Goal: Task Accomplishment & Management: Manage account settings

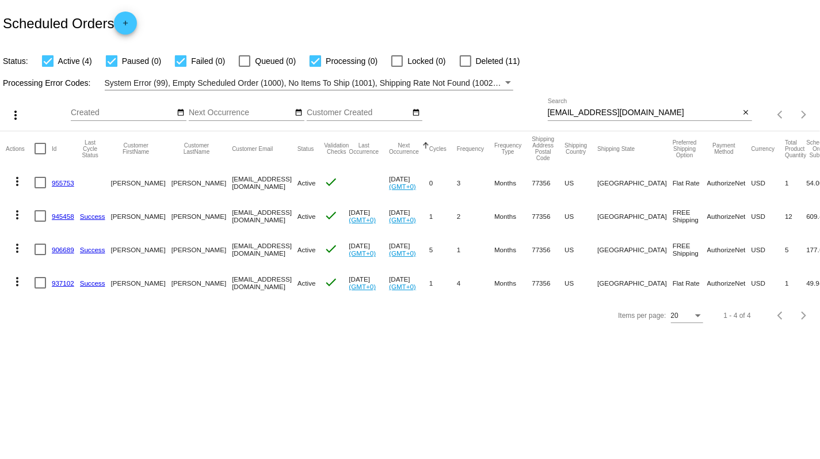
click at [65, 284] on link "937102" at bounding box center [63, 282] width 22 height 7
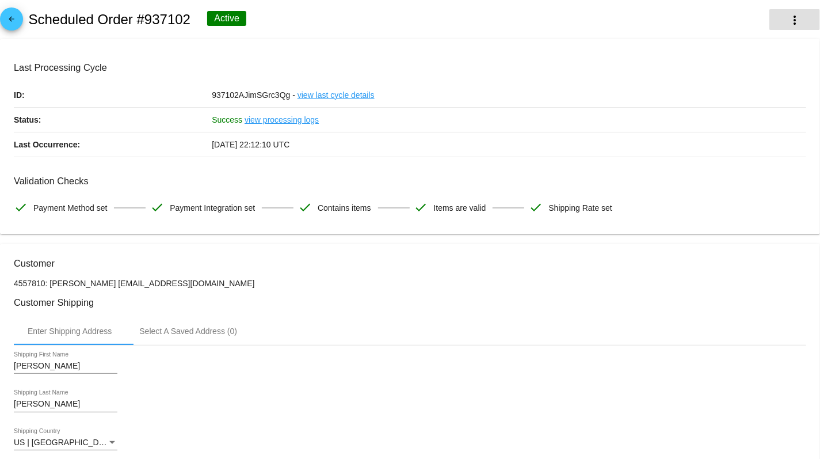
click at [797, 21] on mat-icon "more_vert" at bounding box center [795, 20] width 14 height 14
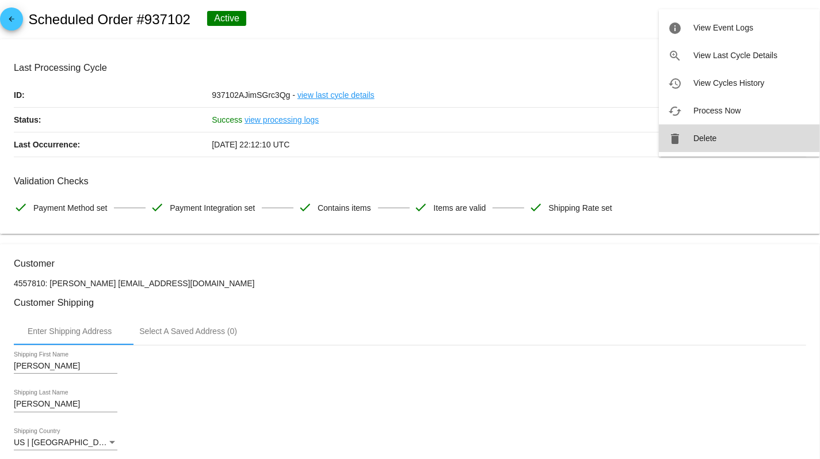
click at [695, 142] on span "Delete" at bounding box center [705, 138] width 23 height 9
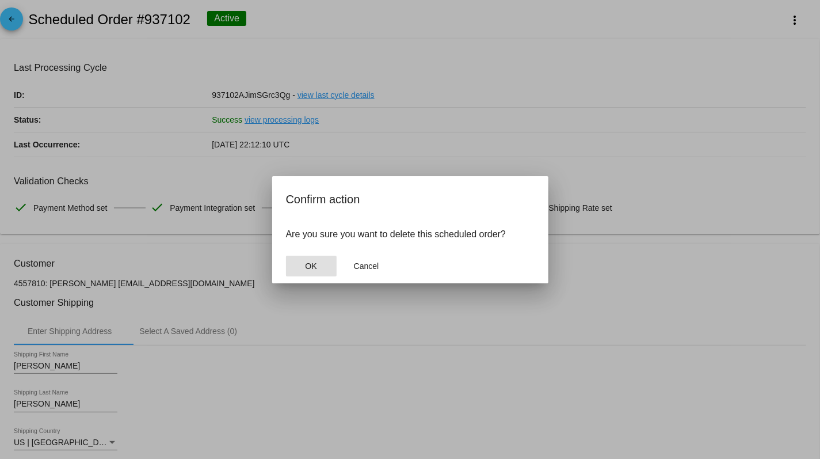
click at [320, 267] on button "OK" at bounding box center [311, 266] width 51 height 21
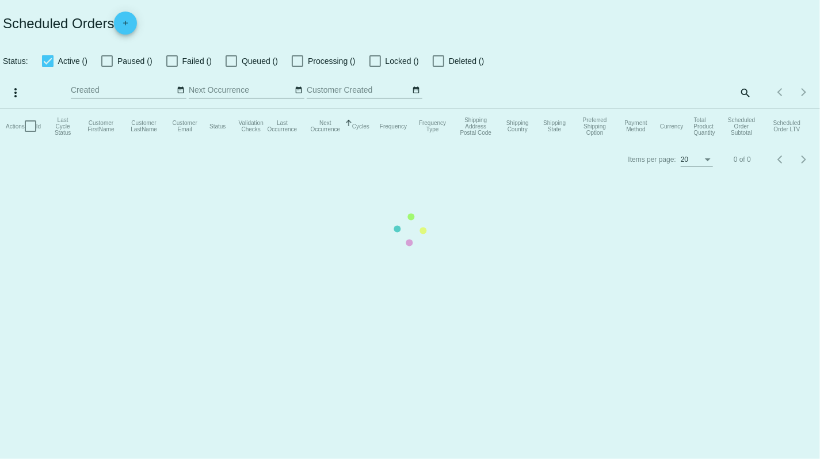
checkbox input "true"
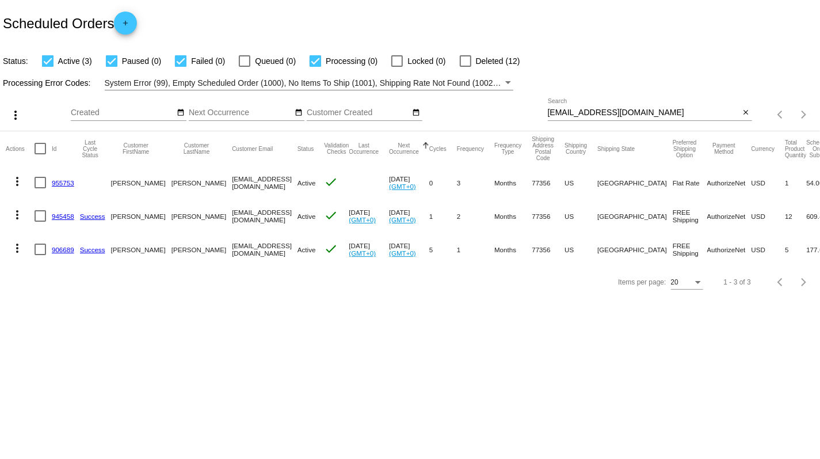
click at [65, 250] on link "906689" at bounding box center [63, 249] width 22 height 7
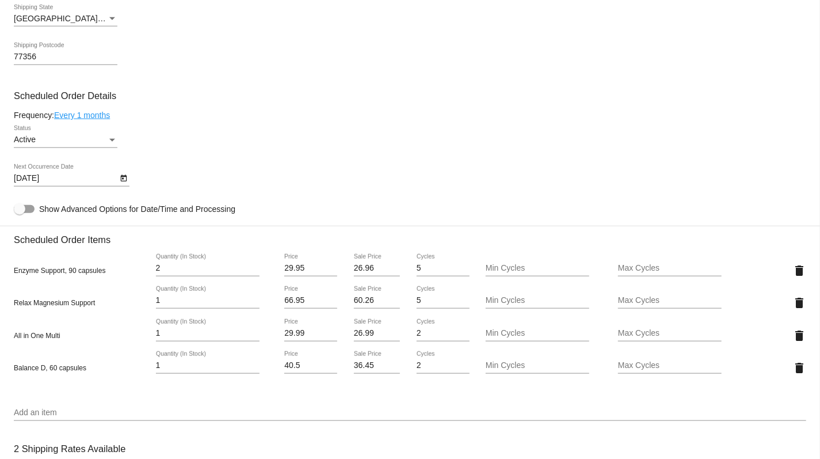
scroll to position [666, 0]
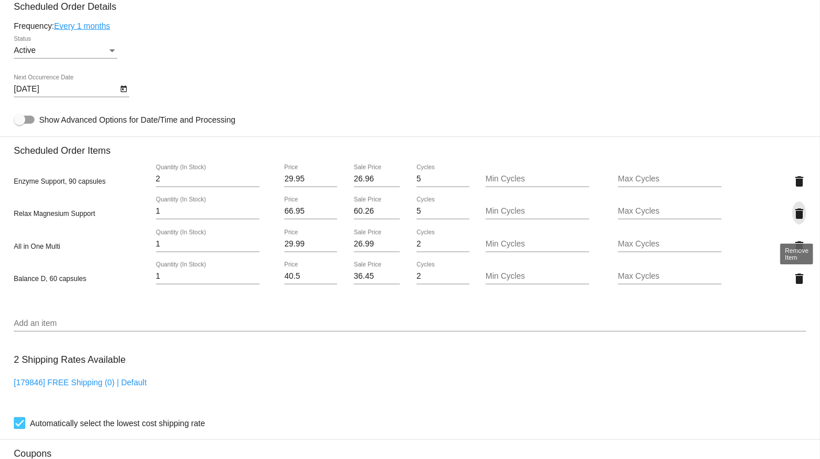
click at [800, 221] on mat-icon "delete" at bounding box center [800, 214] width 14 height 14
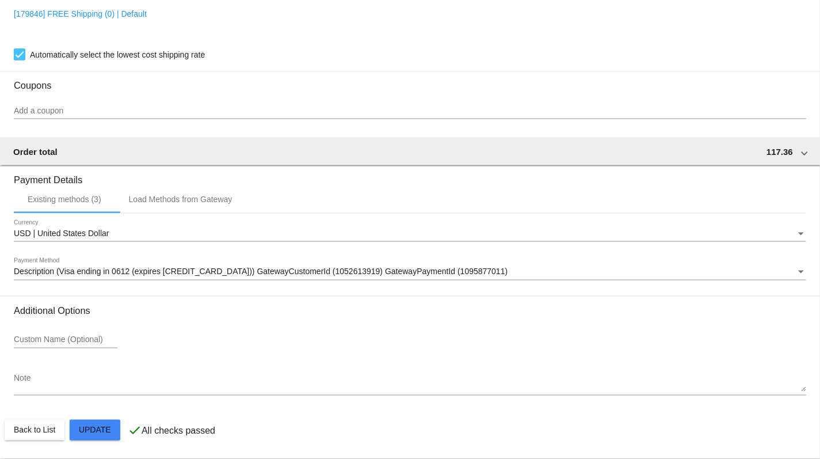
scroll to position [1014, 0]
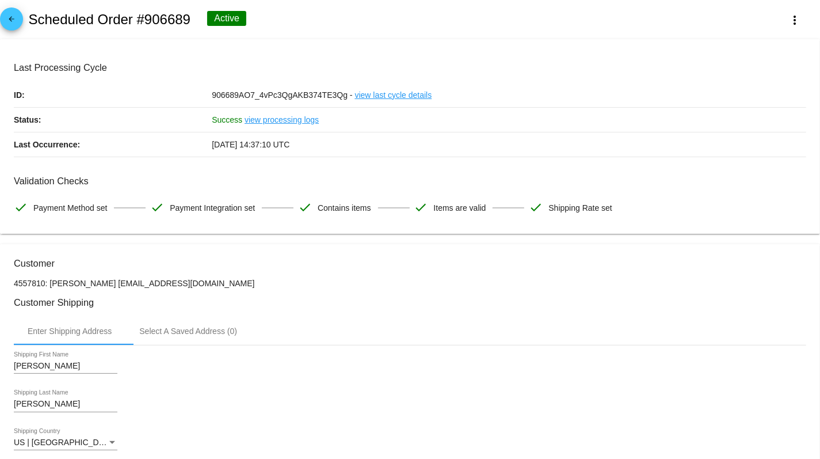
scroll to position [0, 0]
